Goal: Book appointment/travel/reservation

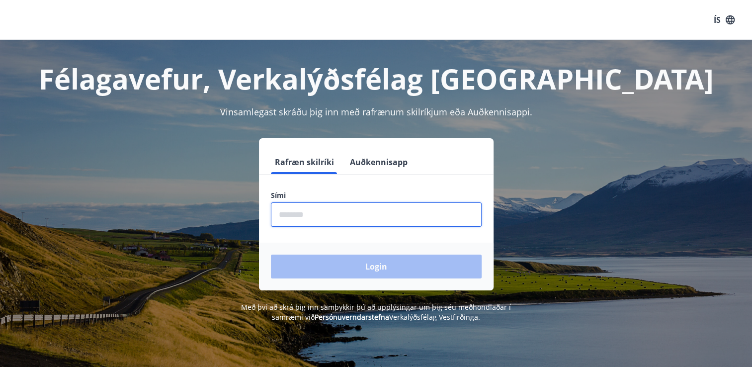
click at [315, 213] on input "phone" at bounding box center [376, 214] width 211 height 24
type input "********"
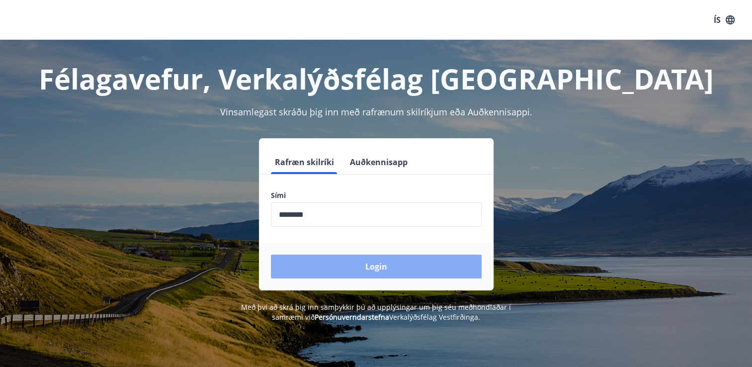
click at [384, 268] on button "Login" at bounding box center [376, 266] width 211 height 24
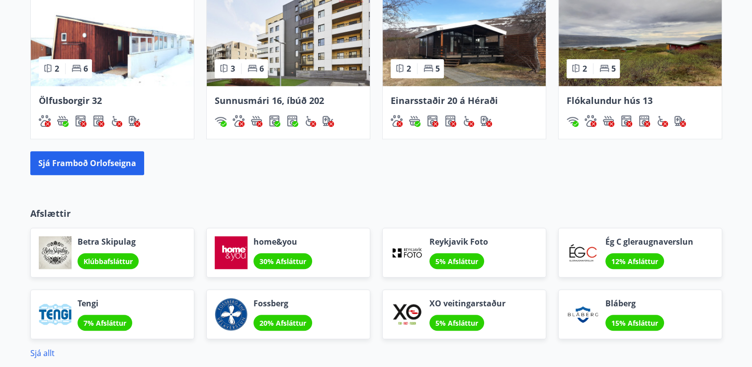
scroll to position [646, 0]
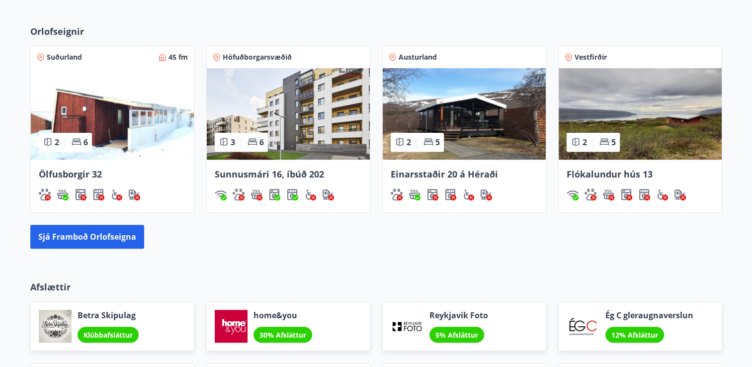
click at [89, 144] on div "2 6" at bounding box center [65, 142] width 53 height 19
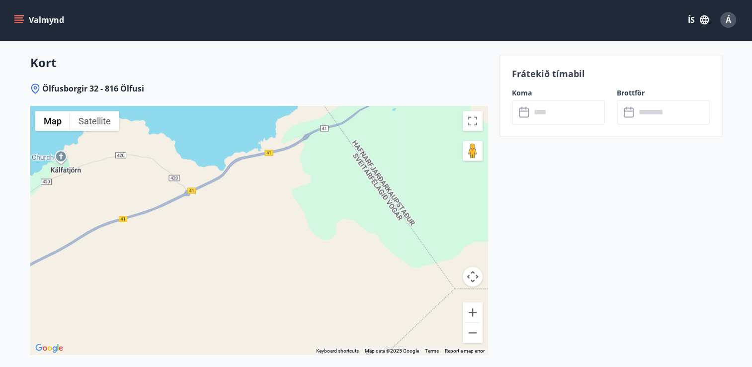
scroll to position [1321, 0]
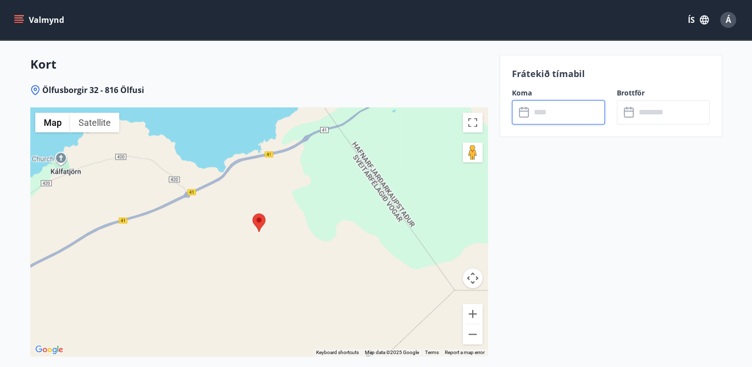
click at [555, 109] on input "text" at bounding box center [568, 112] width 74 height 24
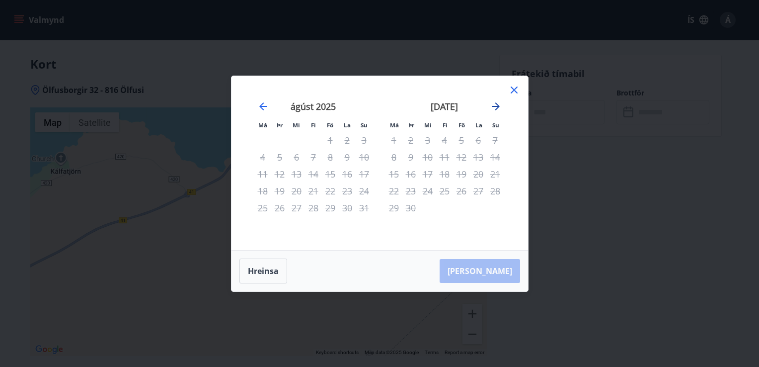
click at [493, 104] on icon "Move forward to switch to the next month." at bounding box center [496, 106] width 12 height 12
click at [512, 88] on icon at bounding box center [514, 89] width 7 height 7
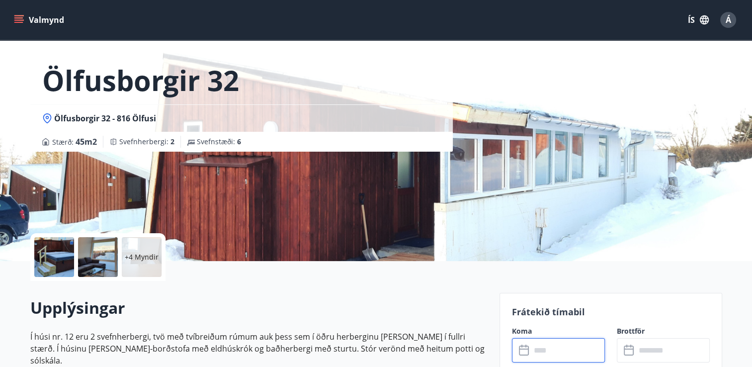
scroll to position [0, 0]
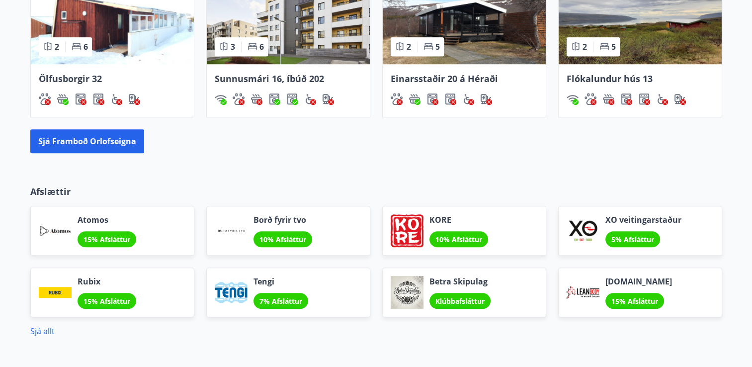
scroll to position [692, 0]
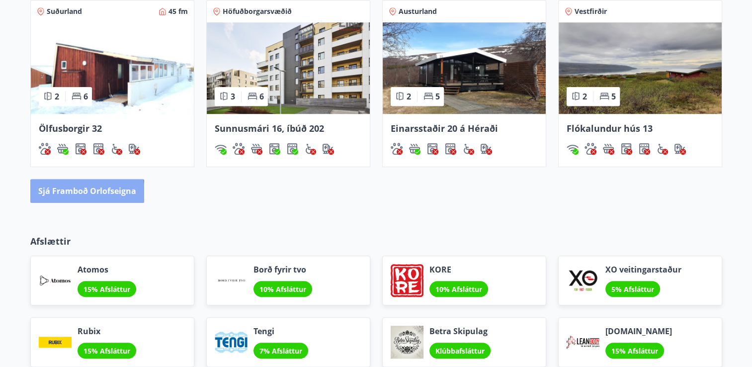
click at [68, 193] on button "Sjá framboð orlofseigna" at bounding box center [87, 191] width 114 height 24
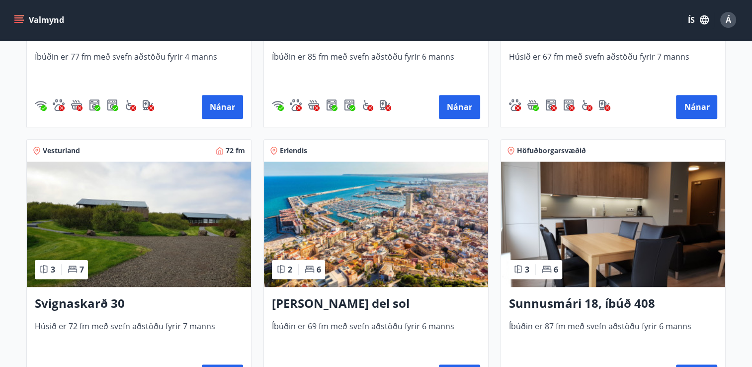
scroll to position [547, 0]
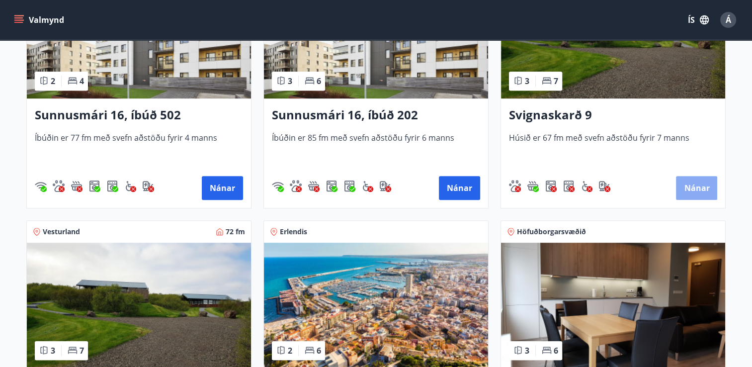
click at [700, 188] on button "Nánar" at bounding box center [696, 188] width 41 height 24
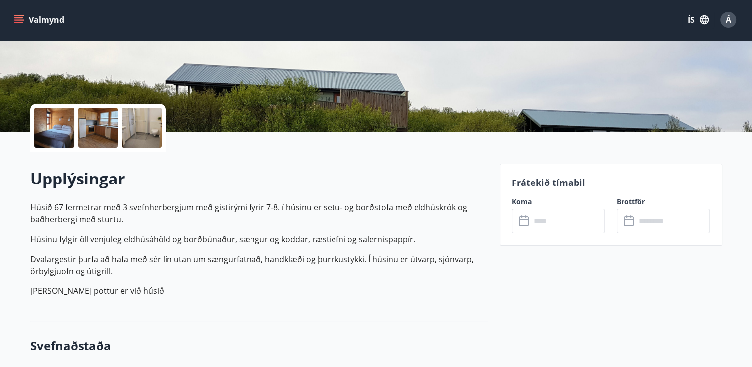
scroll to position [199, 0]
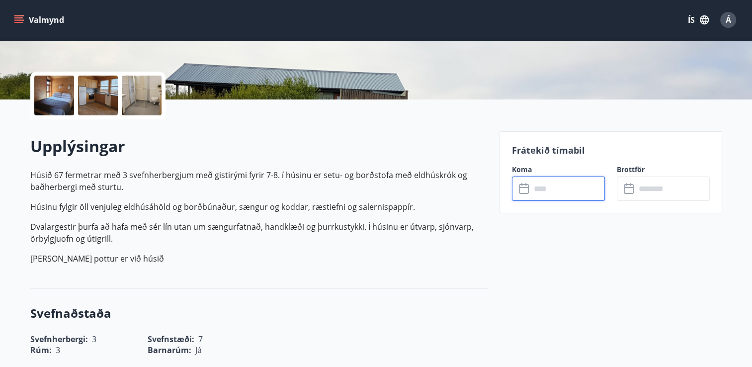
click at [545, 186] on input "text" at bounding box center [568, 188] width 74 height 24
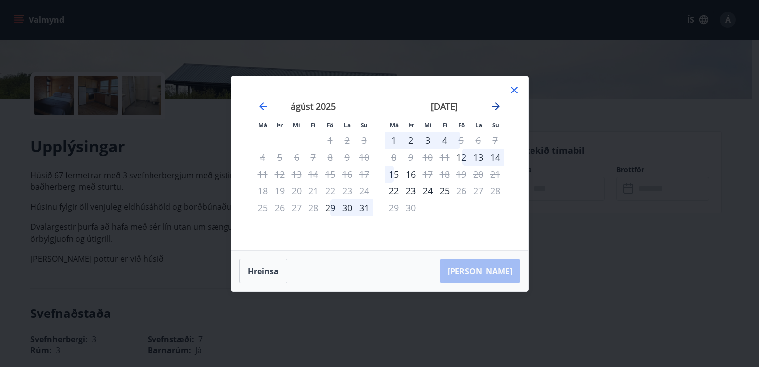
click at [490, 105] on icon "Move forward to switch to the next month." at bounding box center [496, 106] width 12 height 12
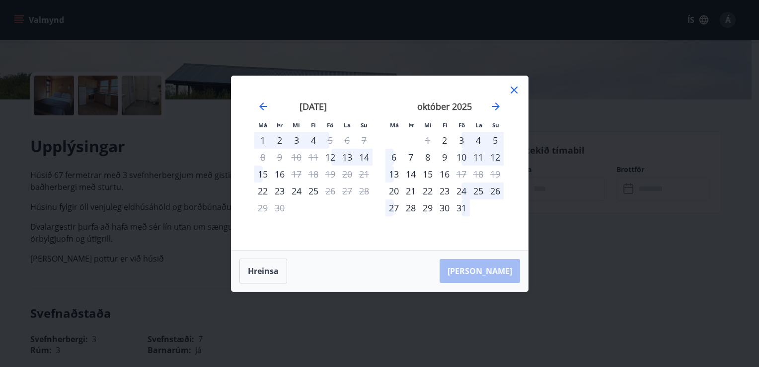
click at [462, 139] on div "3" at bounding box center [461, 140] width 17 height 17
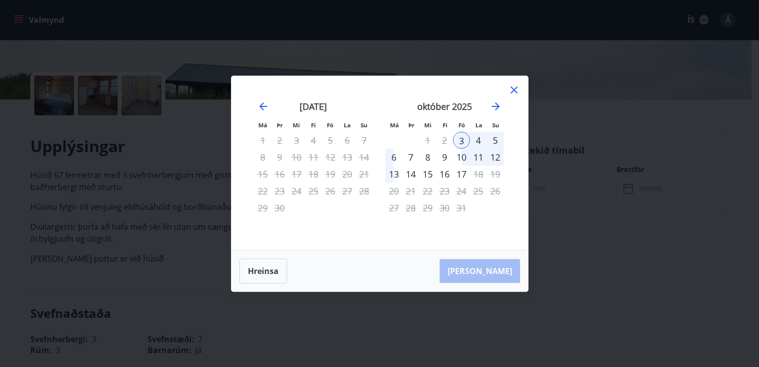
click at [464, 158] on div "10" at bounding box center [461, 157] width 17 height 17
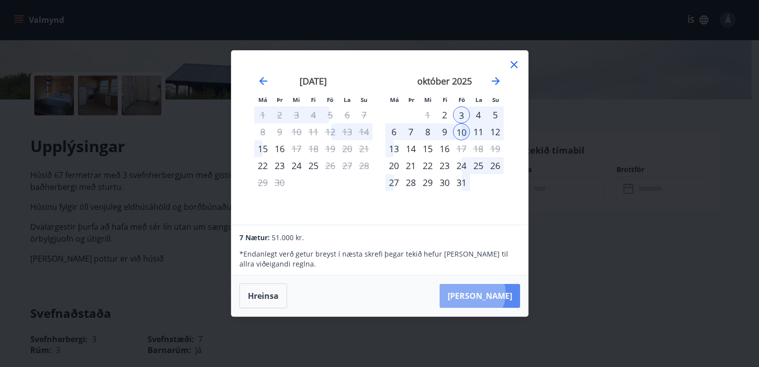
click at [502, 293] on button "[PERSON_NAME]" at bounding box center [480, 296] width 81 height 24
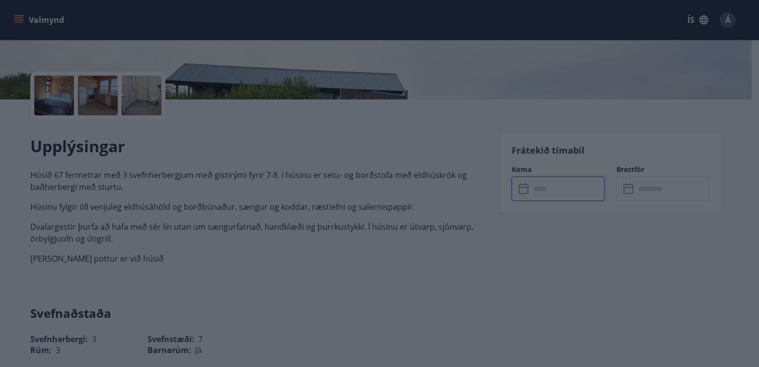
type input "******"
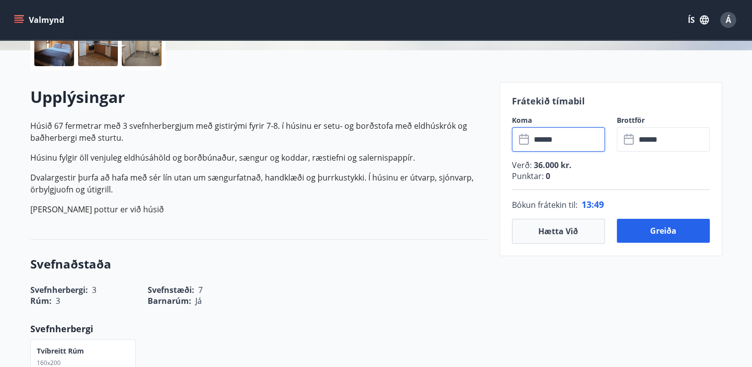
scroll to position [248, 0]
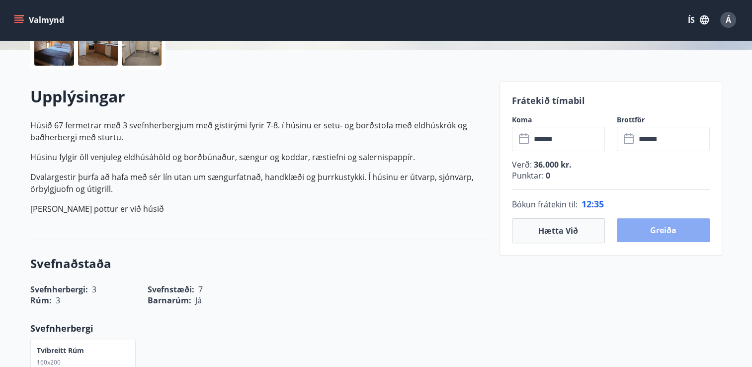
click at [652, 233] on button "Greiða" at bounding box center [663, 230] width 93 height 24
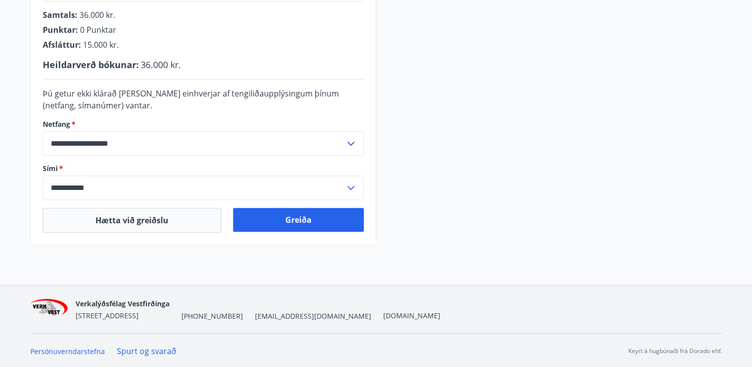
scroll to position [304, 0]
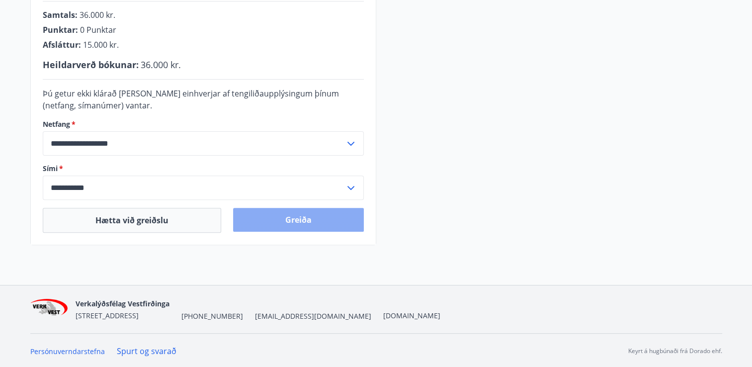
click at [308, 217] on button "Greiða" at bounding box center [298, 220] width 131 height 24
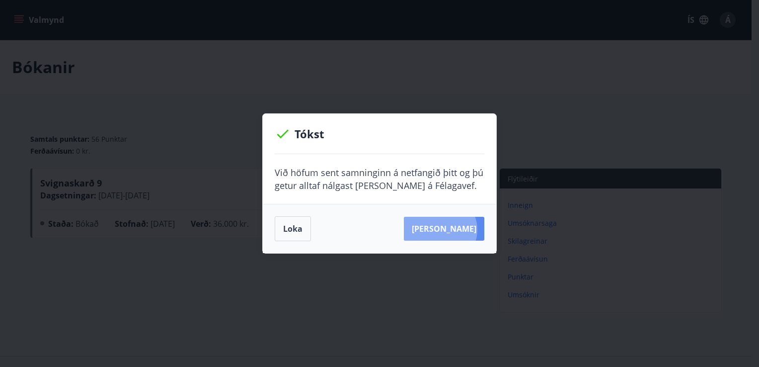
click at [456, 230] on button "Sjá samning" at bounding box center [444, 229] width 81 height 24
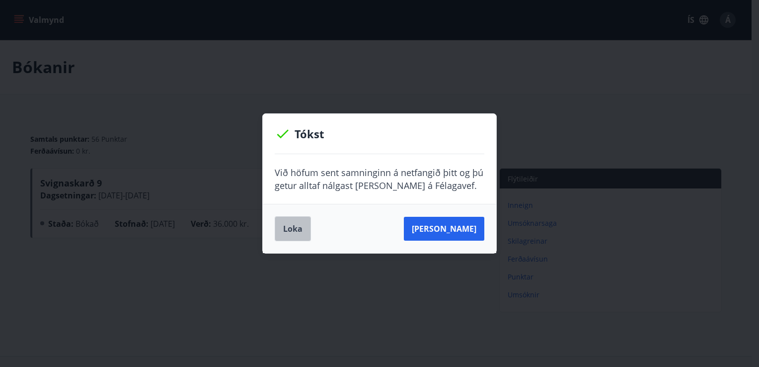
click at [288, 230] on button "Loka" at bounding box center [293, 228] width 36 height 25
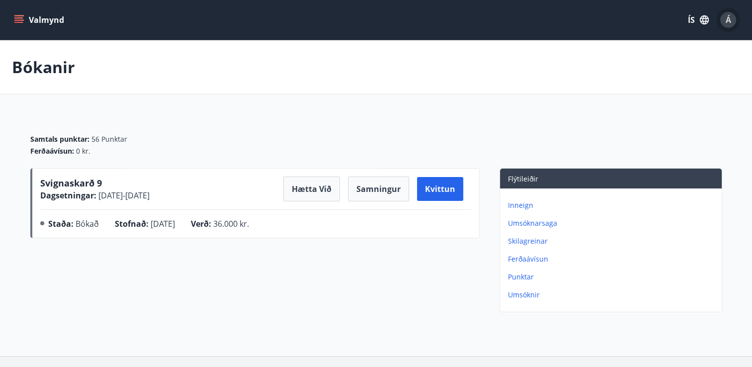
click at [728, 17] on span "Á" at bounding box center [728, 19] width 5 height 11
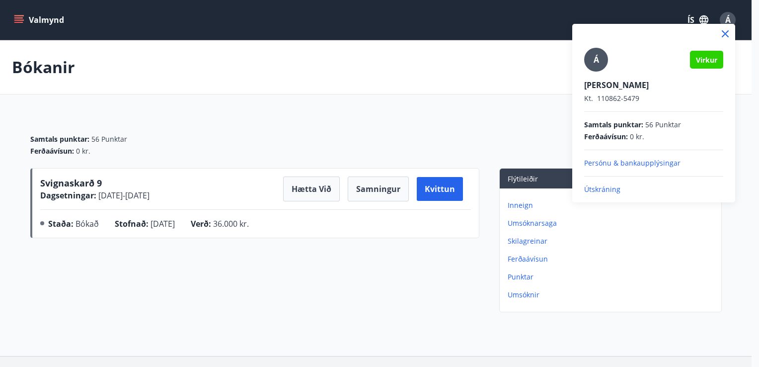
click at [592, 184] on p "Útskráning" at bounding box center [653, 189] width 139 height 10
click at [600, 190] on p "Útskráning" at bounding box center [653, 189] width 139 height 10
click at [482, 117] on div at bounding box center [379, 183] width 759 height 367
